Goal: Information Seeking & Learning: Find specific fact

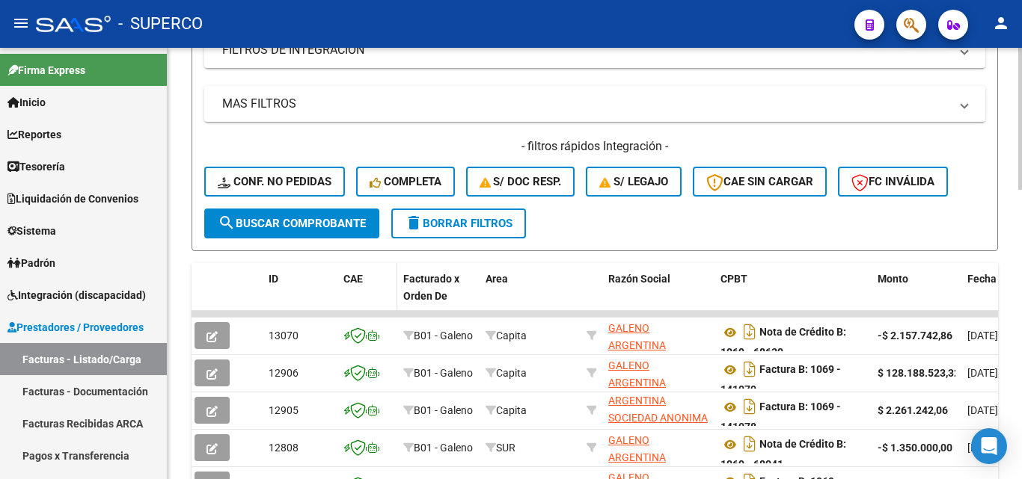
scroll to position [598, 0]
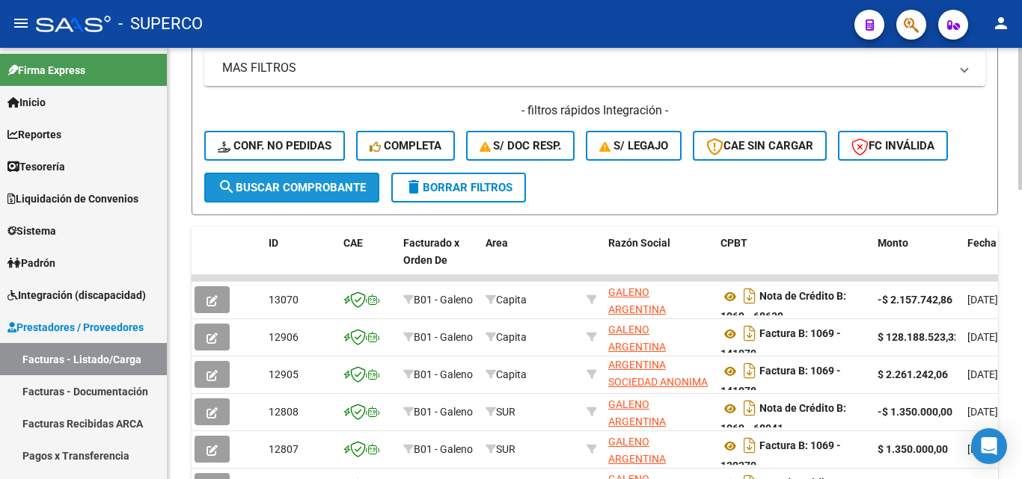
click at [294, 191] on span "search Buscar Comprobante" at bounding box center [292, 187] width 148 height 13
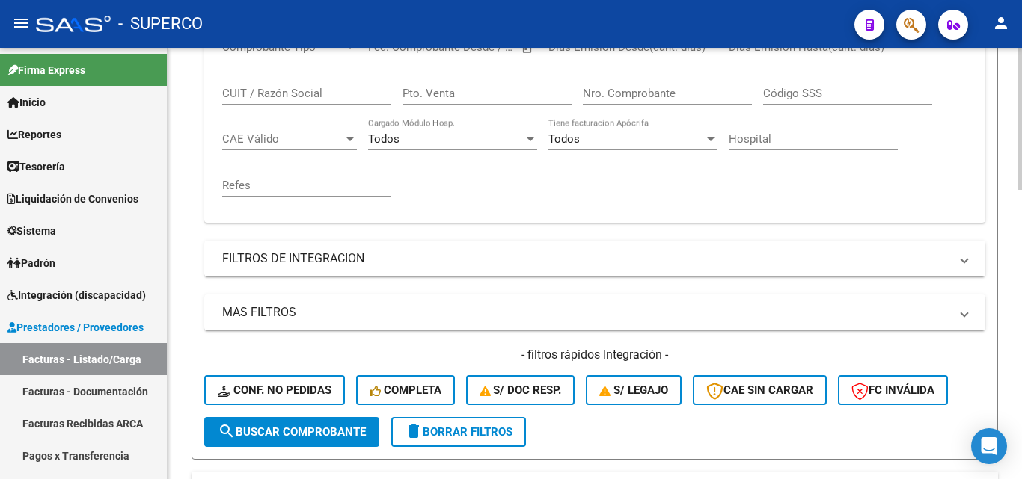
scroll to position [0, 0]
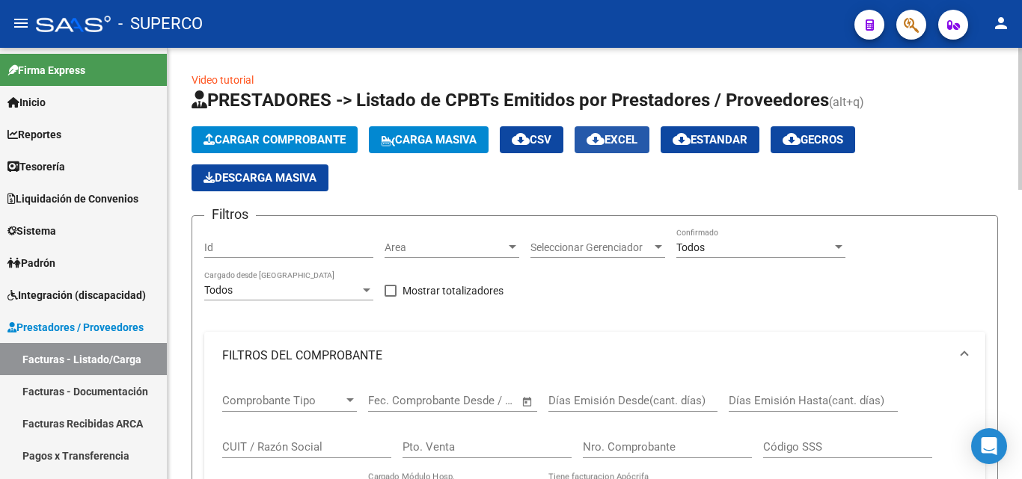
click at [637, 146] on span "cloud_download EXCEL" at bounding box center [611, 139] width 51 height 13
click at [730, 141] on span "cloud_download Estandar" at bounding box center [709, 139] width 75 height 13
click at [713, 146] on span "cloud_download Estandar" at bounding box center [709, 139] width 75 height 13
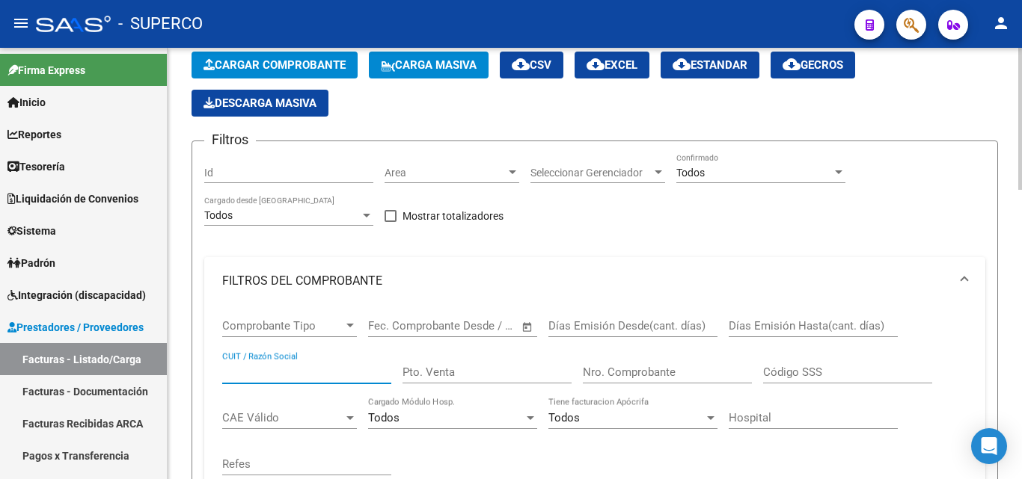
click at [274, 375] on input "CUIT / Razón Social" at bounding box center [306, 372] width 169 height 13
paste input "27139351148"
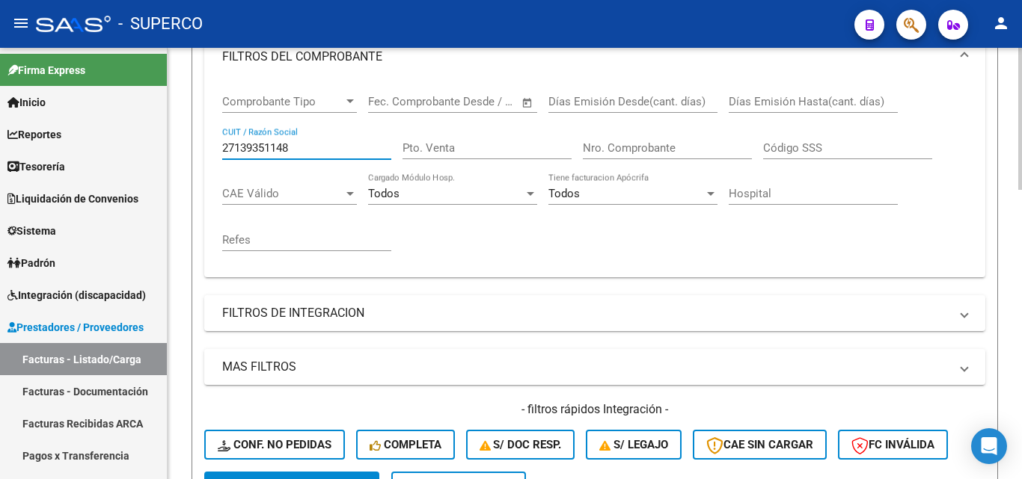
scroll to position [449, 0]
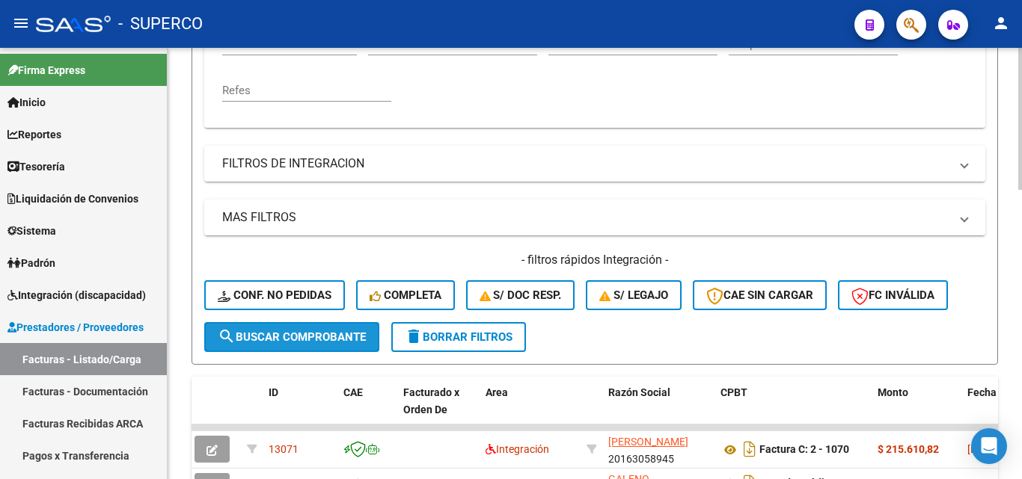
click at [298, 337] on span "search Buscar Comprobante" at bounding box center [292, 337] width 148 height 13
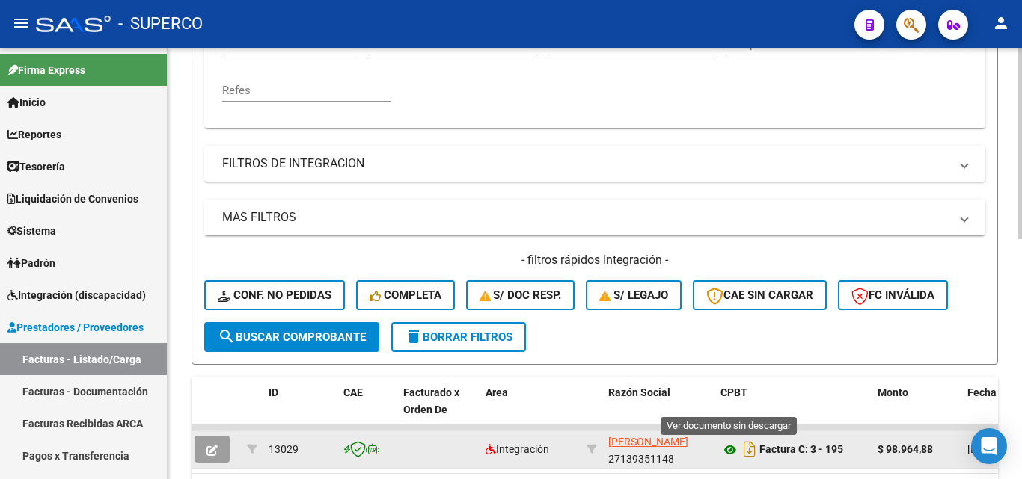
click at [728, 449] on icon at bounding box center [729, 450] width 19 height 18
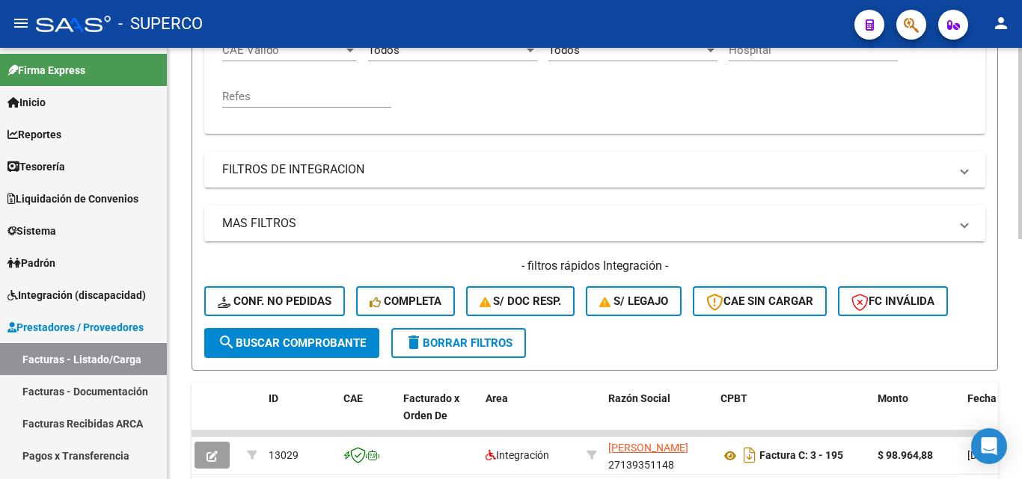
scroll to position [374, 0]
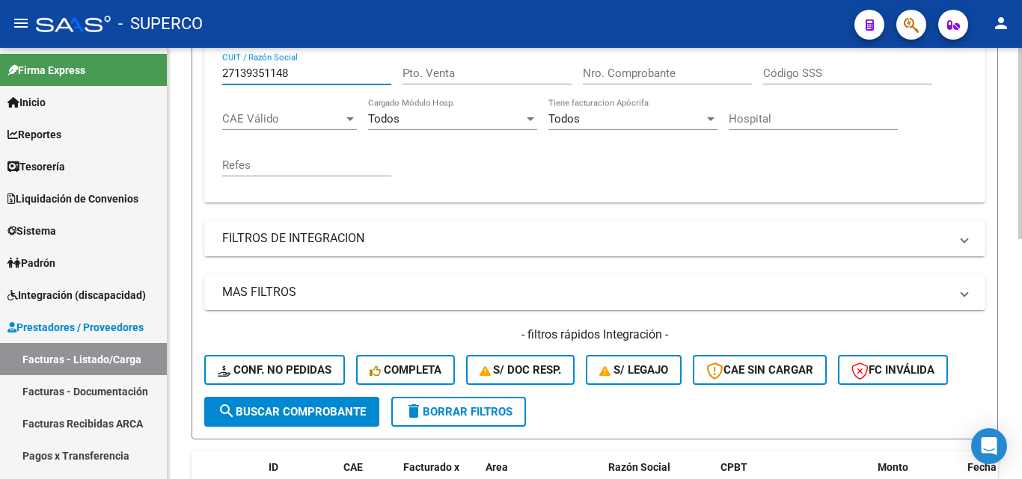
drag, startPoint x: 335, startPoint y: 68, endPoint x: 210, endPoint y: 78, distance: 125.3
click at [209, 77] on div "Comprobante Tipo Comprobante Tipo Fecha inicio – Fecha fin Fec. Comprobante Des…" at bounding box center [594, 104] width 781 height 197
paste input "316757125"
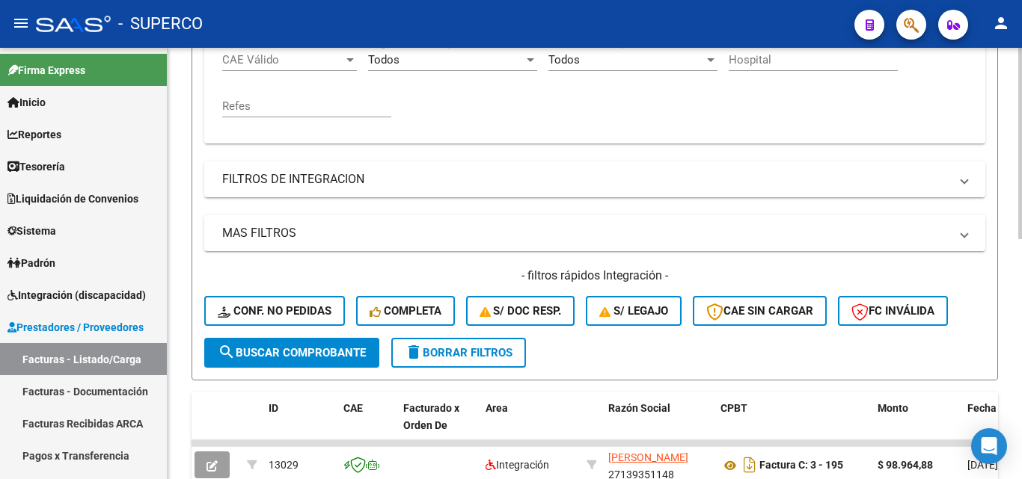
scroll to position [541, 0]
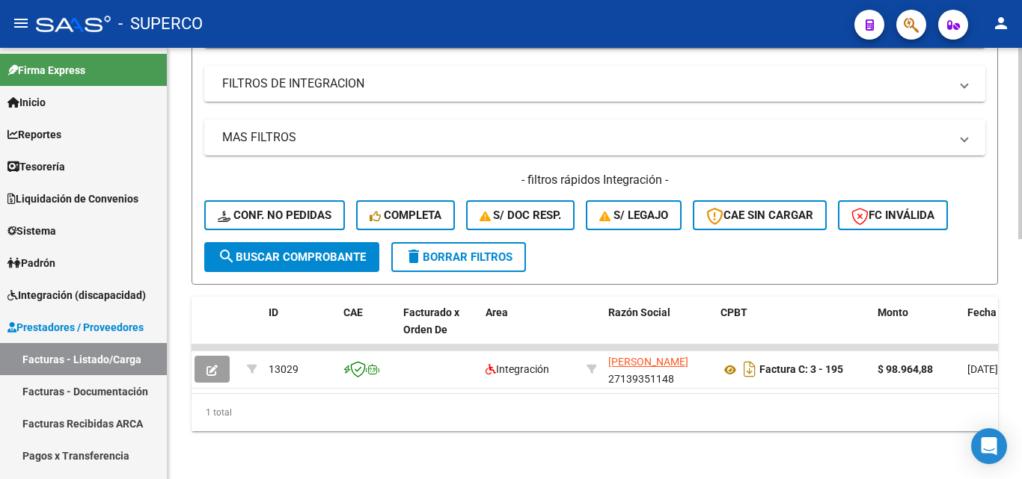
click at [350, 251] on span "search Buscar Comprobante" at bounding box center [292, 257] width 148 height 13
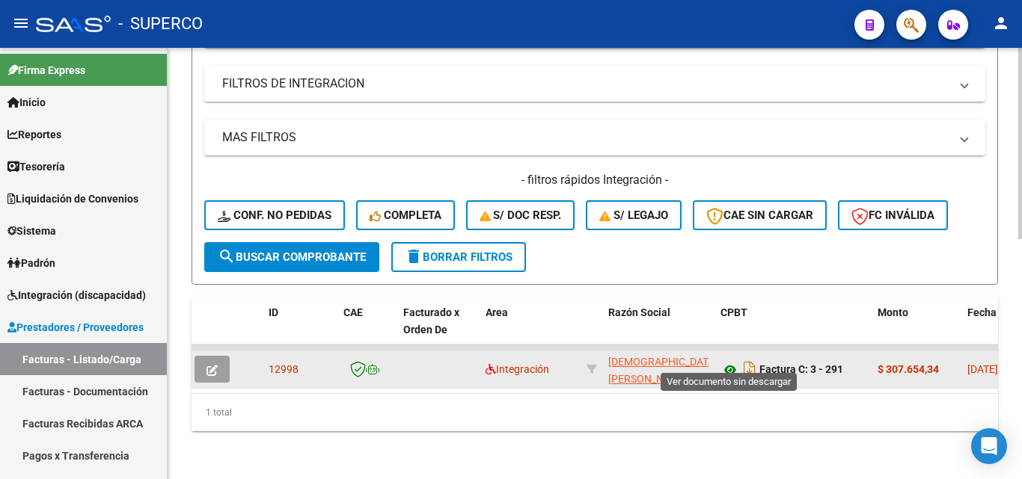
click at [727, 361] on icon at bounding box center [729, 370] width 19 height 18
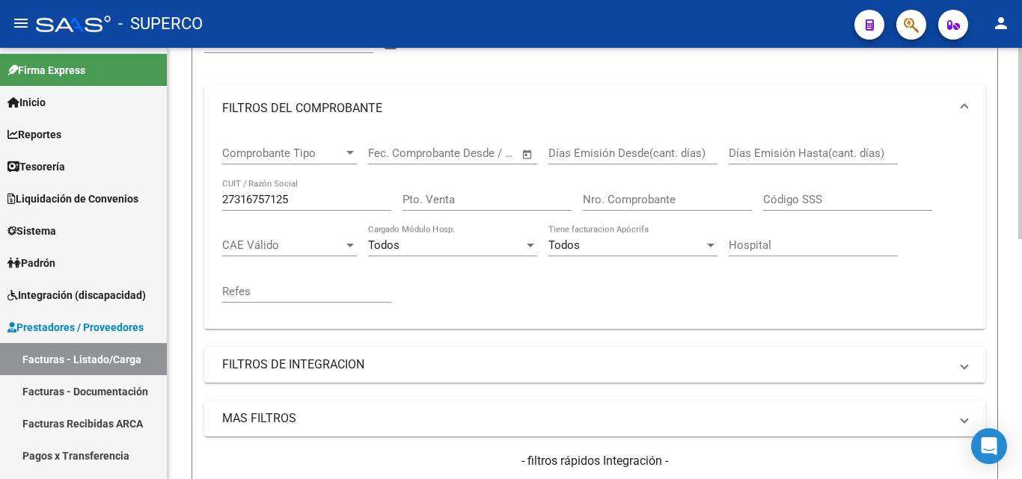
scroll to position [242, 0]
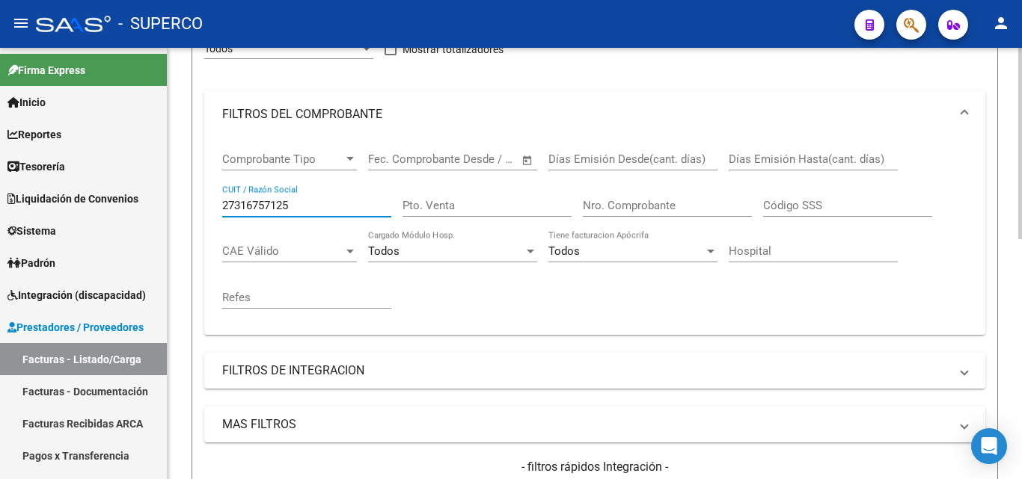
drag, startPoint x: 333, startPoint y: 207, endPoint x: 205, endPoint y: 205, distance: 127.9
click at [205, 205] on div "Comprobante Tipo Comprobante Tipo Fecha inicio – Fecha fin Fec. Comprobante Des…" at bounding box center [594, 236] width 781 height 197
paste input "139351148"
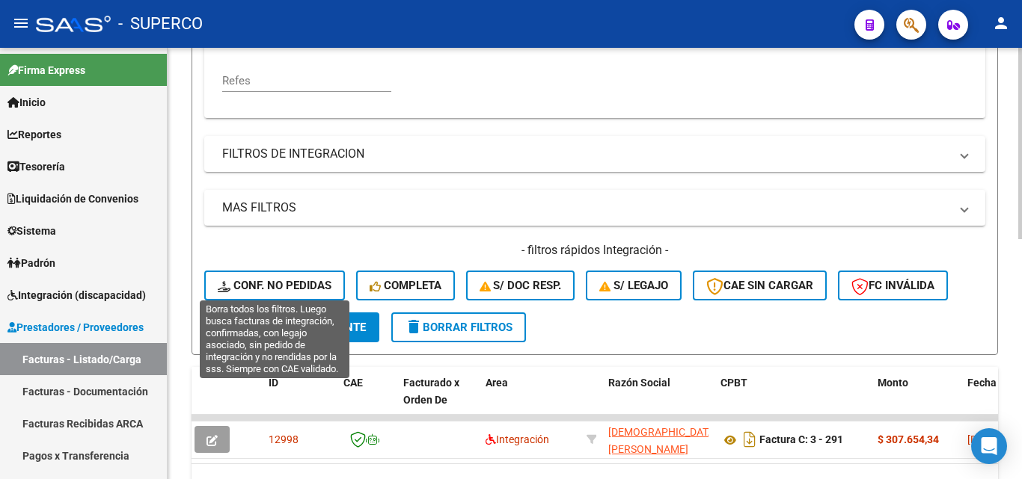
scroll to position [466, 0]
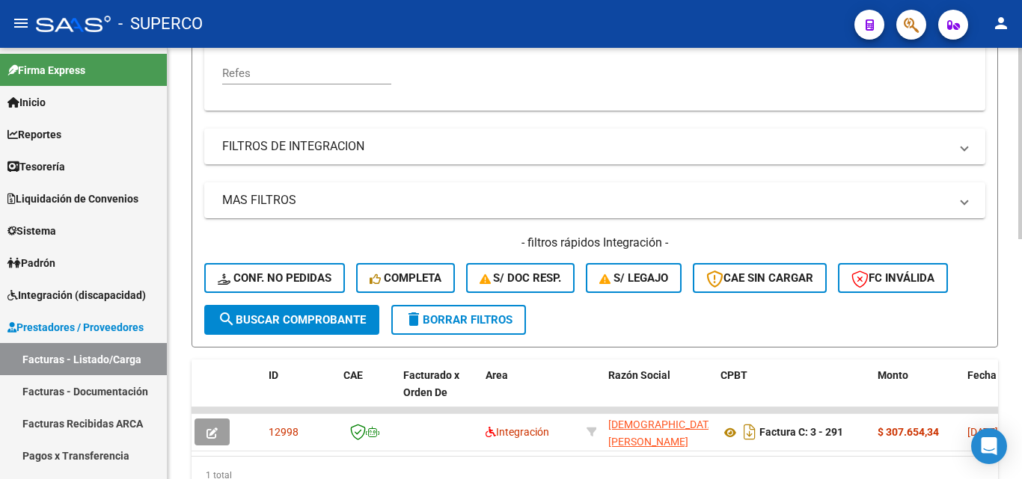
type input "27139351148"
click at [283, 326] on span "search Buscar Comprobante" at bounding box center [292, 319] width 148 height 13
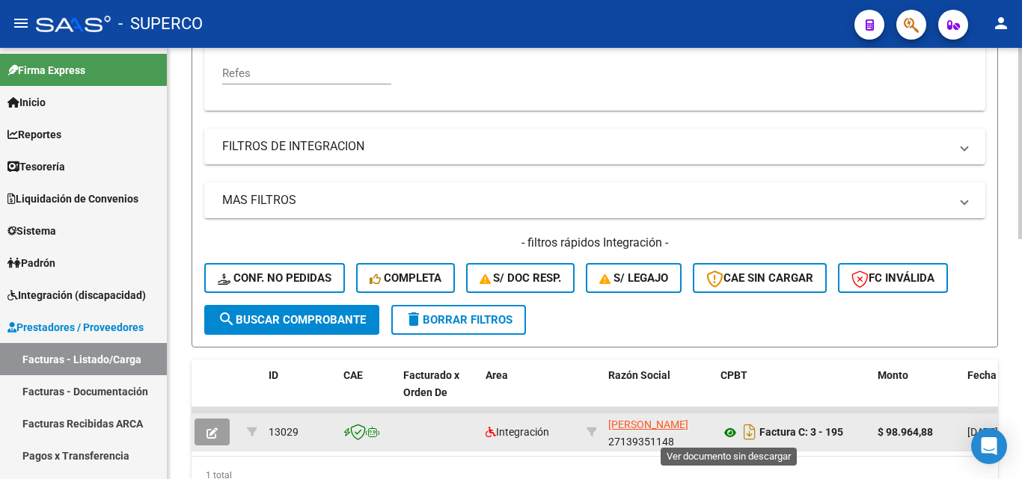
click at [729, 432] on icon at bounding box center [729, 433] width 19 height 18
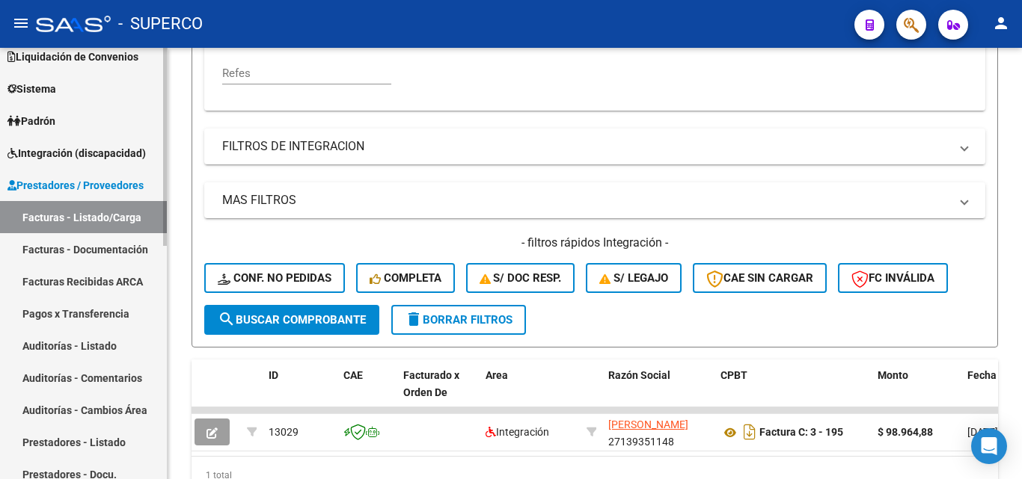
scroll to position [58, 0]
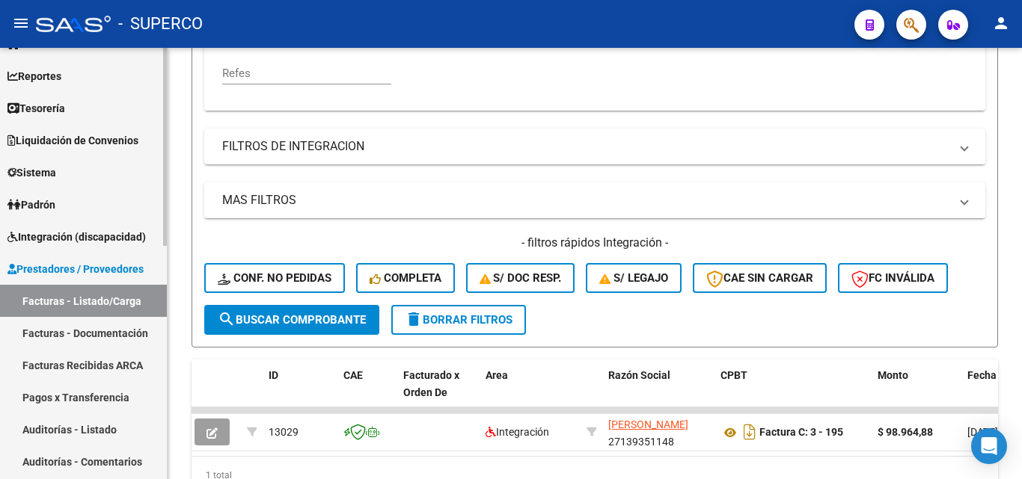
click at [91, 266] on span "Prestadores / Proveedores" at bounding box center [75, 269] width 136 height 16
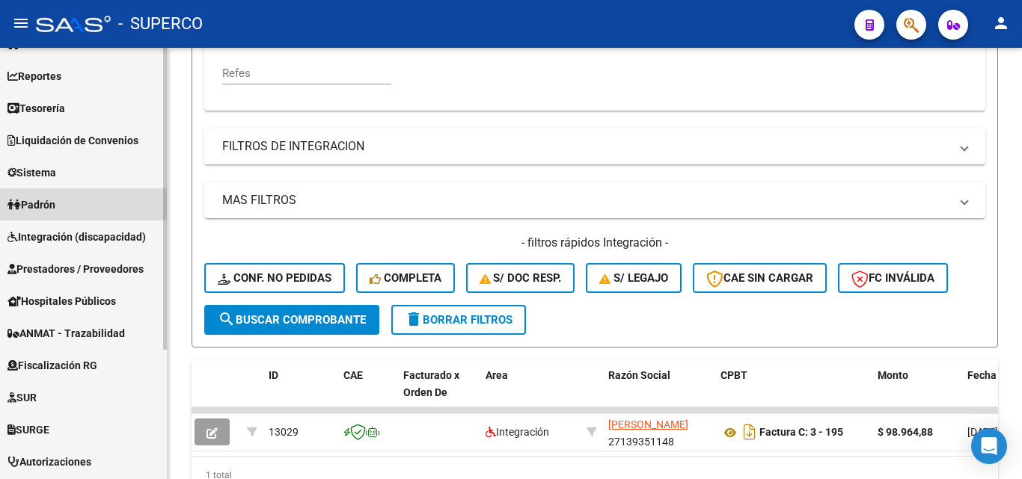
click at [50, 203] on span "Padrón" at bounding box center [31, 205] width 48 height 16
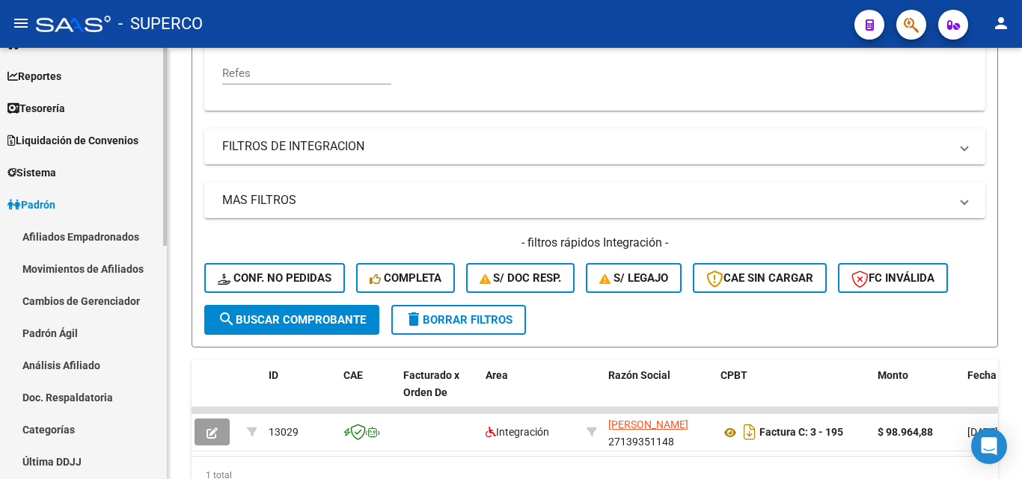
click at [73, 335] on link "Padrón Ágil" at bounding box center [83, 333] width 167 height 32
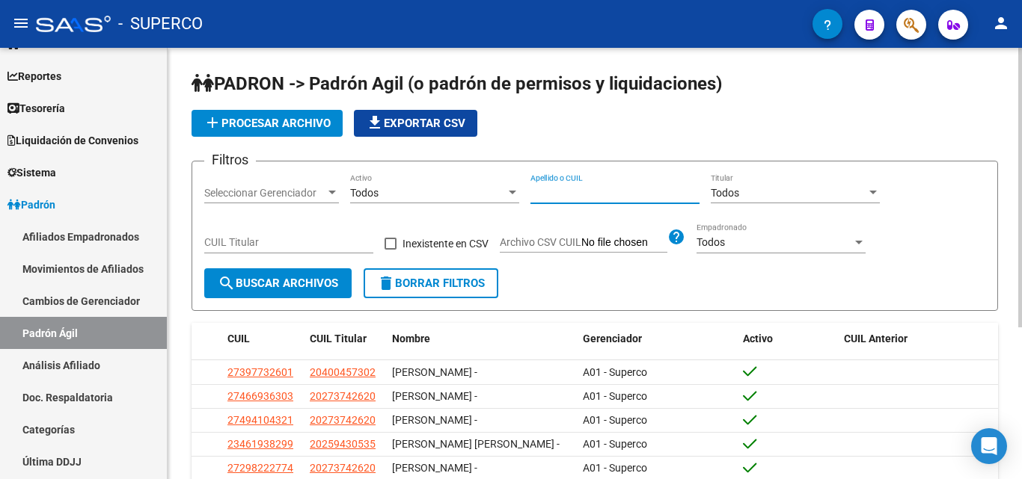
click at [550, 196] on input "Apellido o CUIL" at bounding box center [614, 193] width 169 height 13
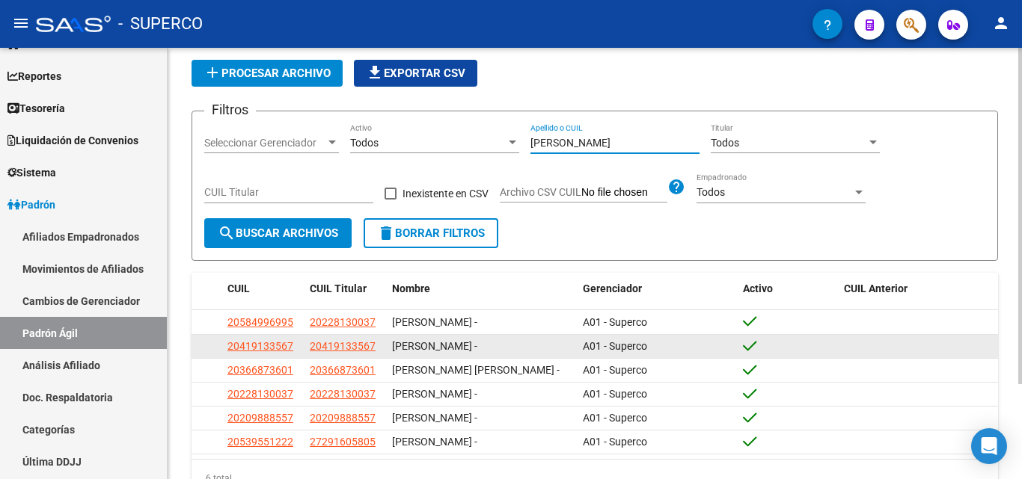
scroll to position [75, 0]
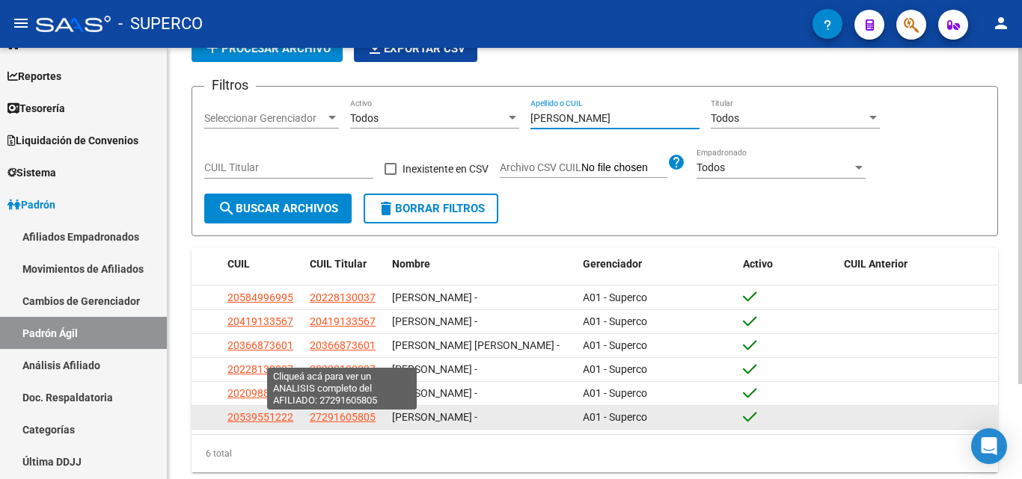
type input "[PERSON_NAME]"
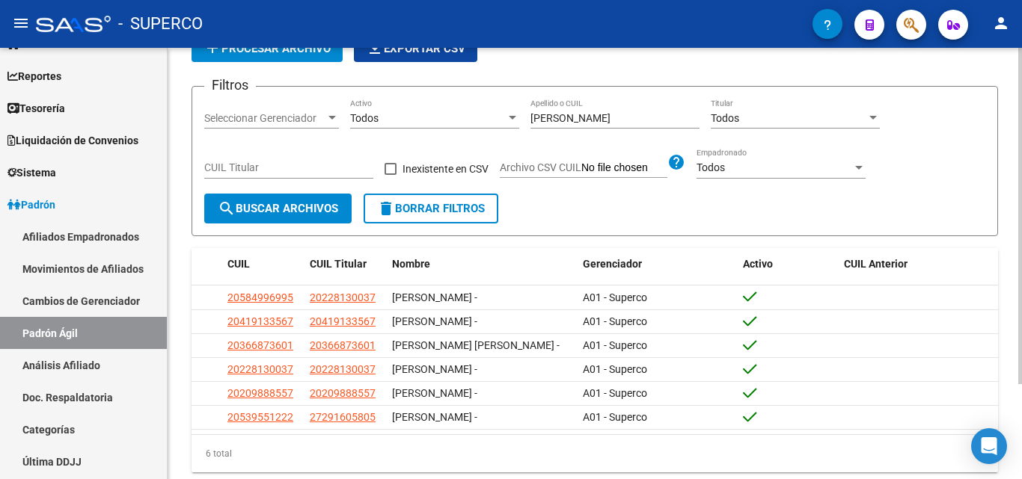
drag, startPoint x: 339, startPoint y: 423, endPoint x: 339, endPoint y: 446, distance: 23.2
click at [339, 446] on div "CUIL CUIL Titular Nombre Gerenciador Activo CUIL Anterior 20584996995 202281300…" at bounding box center [594, 360] width 806 height 224
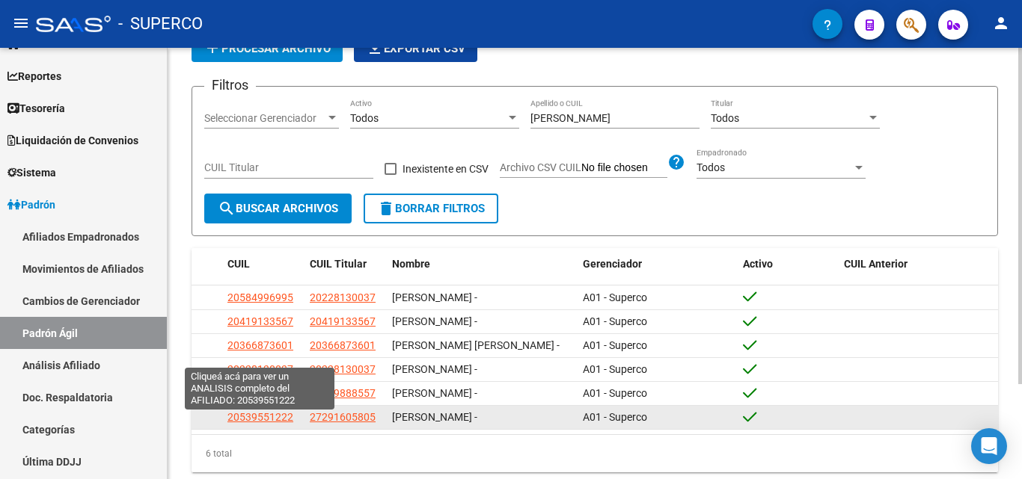
click at [288, 423] on span "20539551222" at bounding box center [260, 417] width 66 height 12
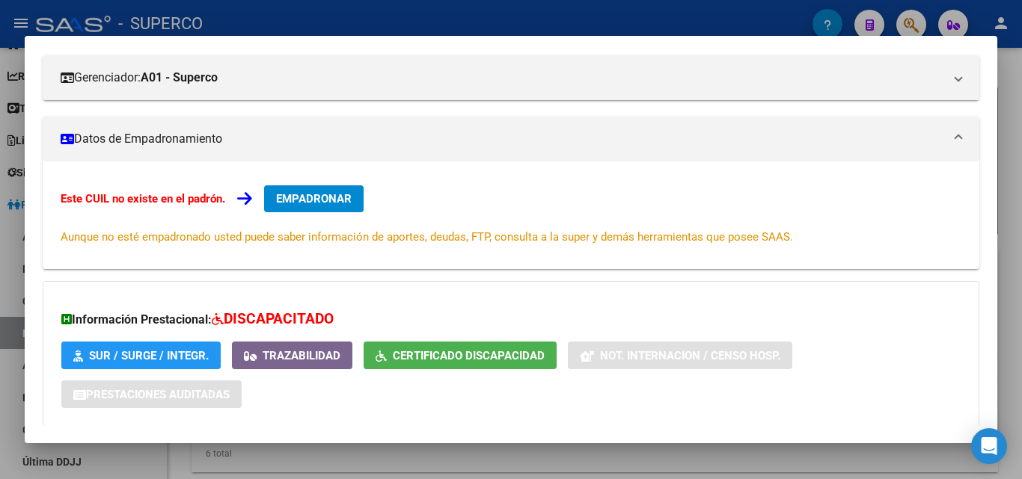
scroll to position [316, 0]
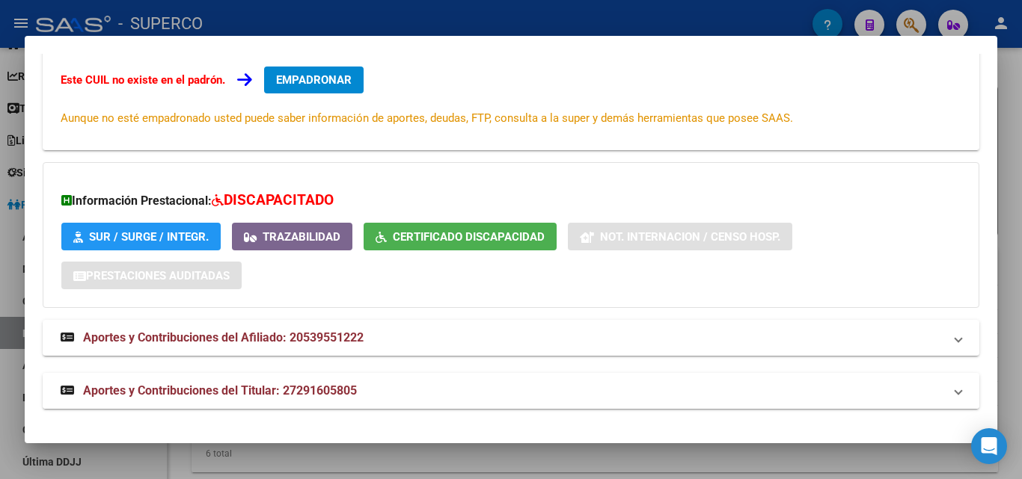
click at [288, 390] on span "Aportes y Contribuciones del Titular: 27291605805" at bounding box center [220, 391] width 274 height 14
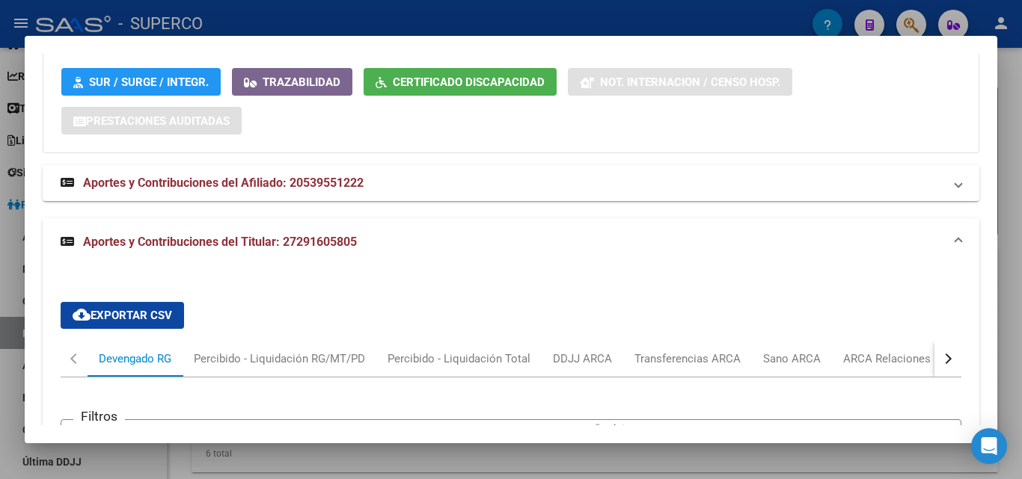
scroll to position [466, 0]
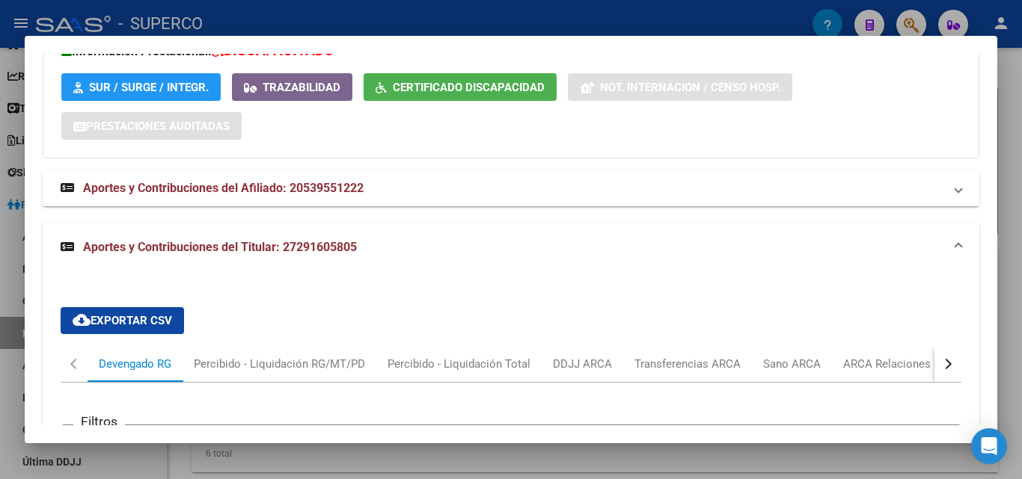
drag, startPoint x: 367, startPoint y: 188, endPoint x: 292, endPoint y: 188, distance: 74.8
click at [292, 188] on mat-panel-title "Aportes y Contribuciones del Afiliado: 20539551222" at bounding box center [502, 189] width 883 height 18
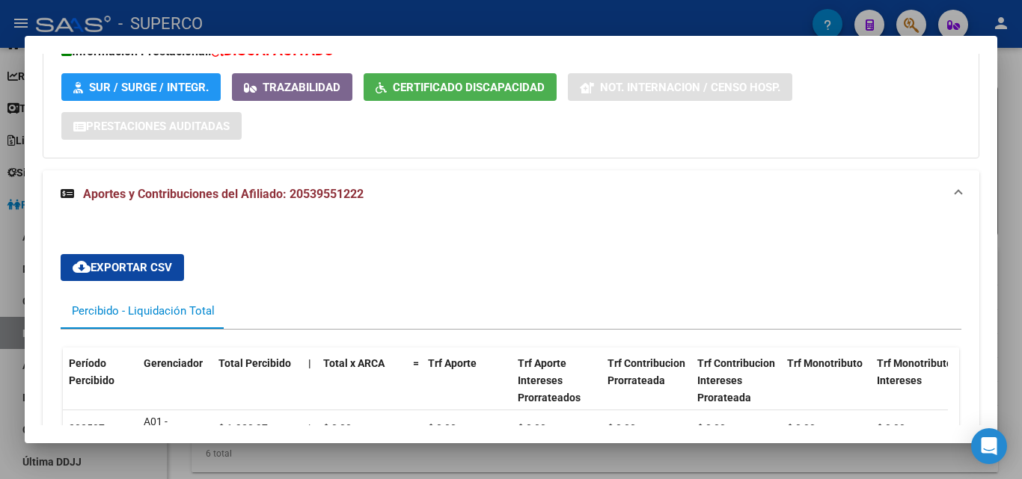
copy span "20539551222"
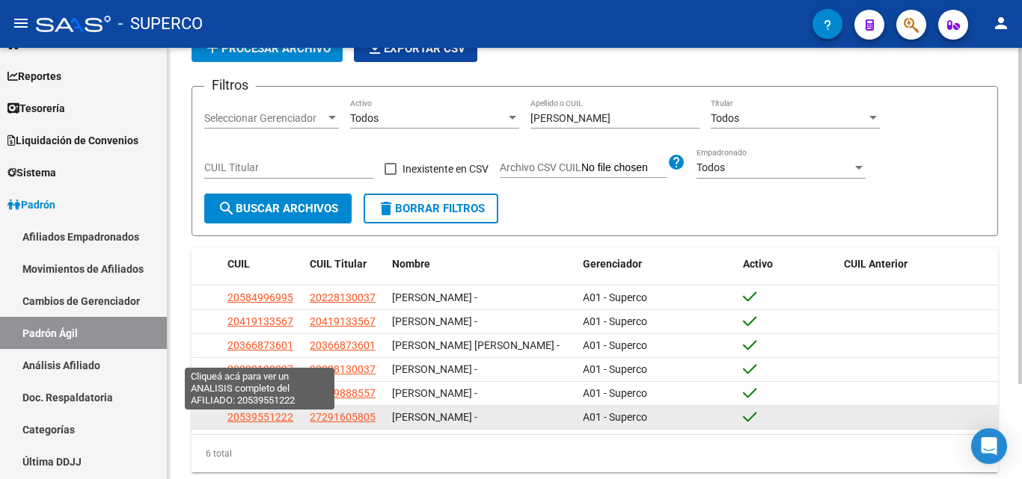
click at [260, 421] on span "20539551222" at bounding box center [260, 417] width 66 height 12
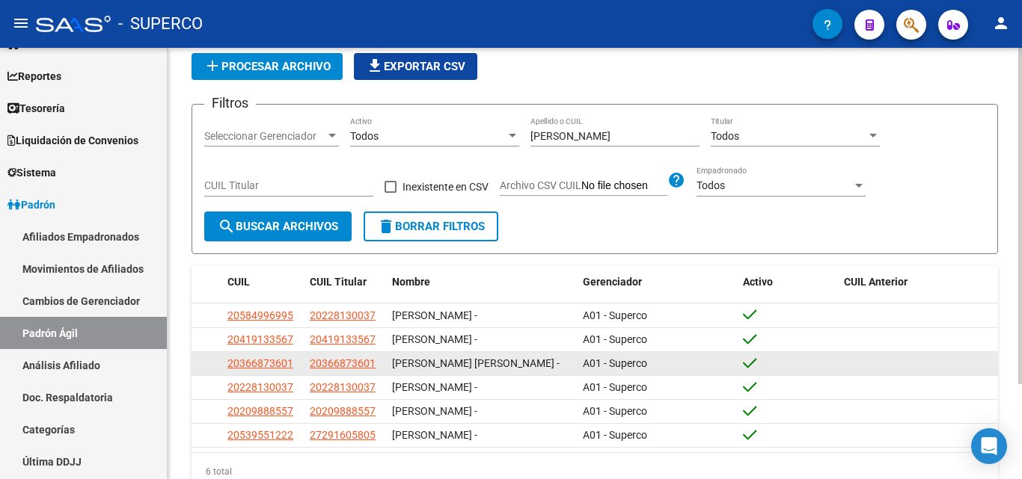
scroll to position [0, 0]
